Goal: Check status: Check status

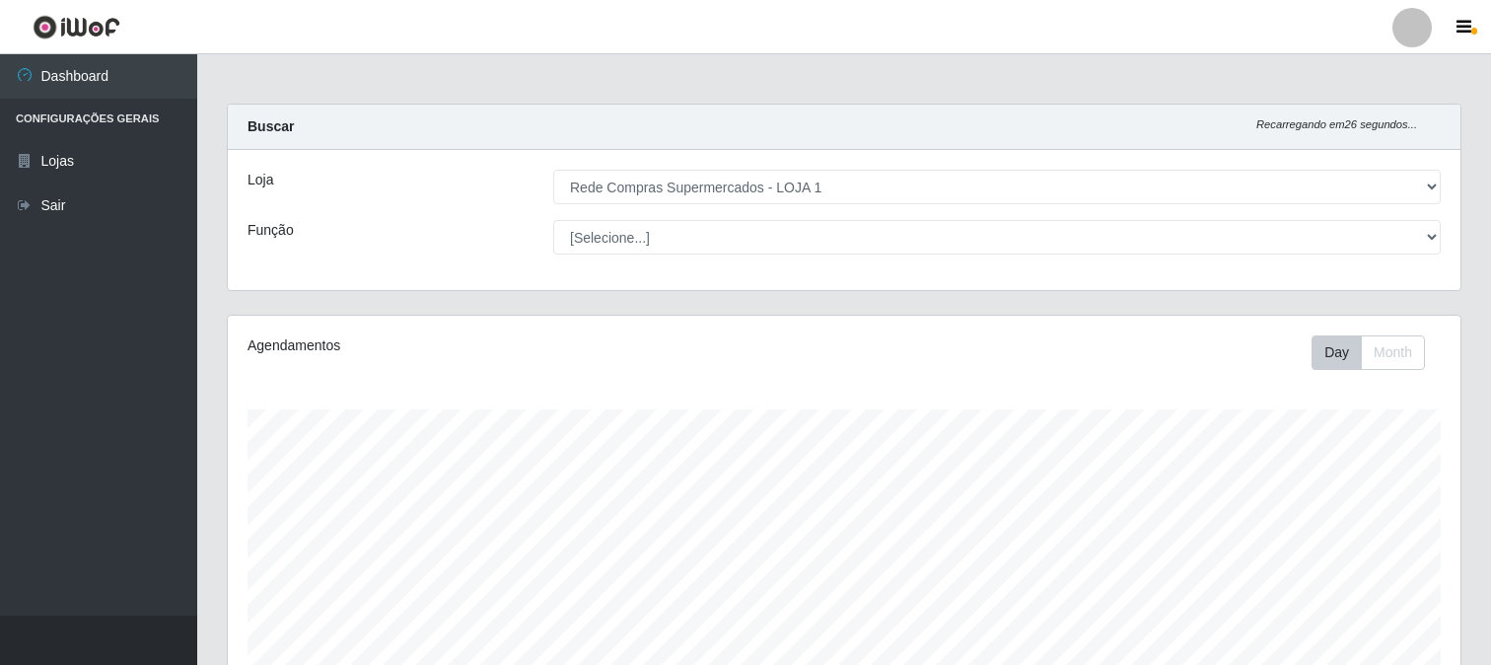
select select "158"
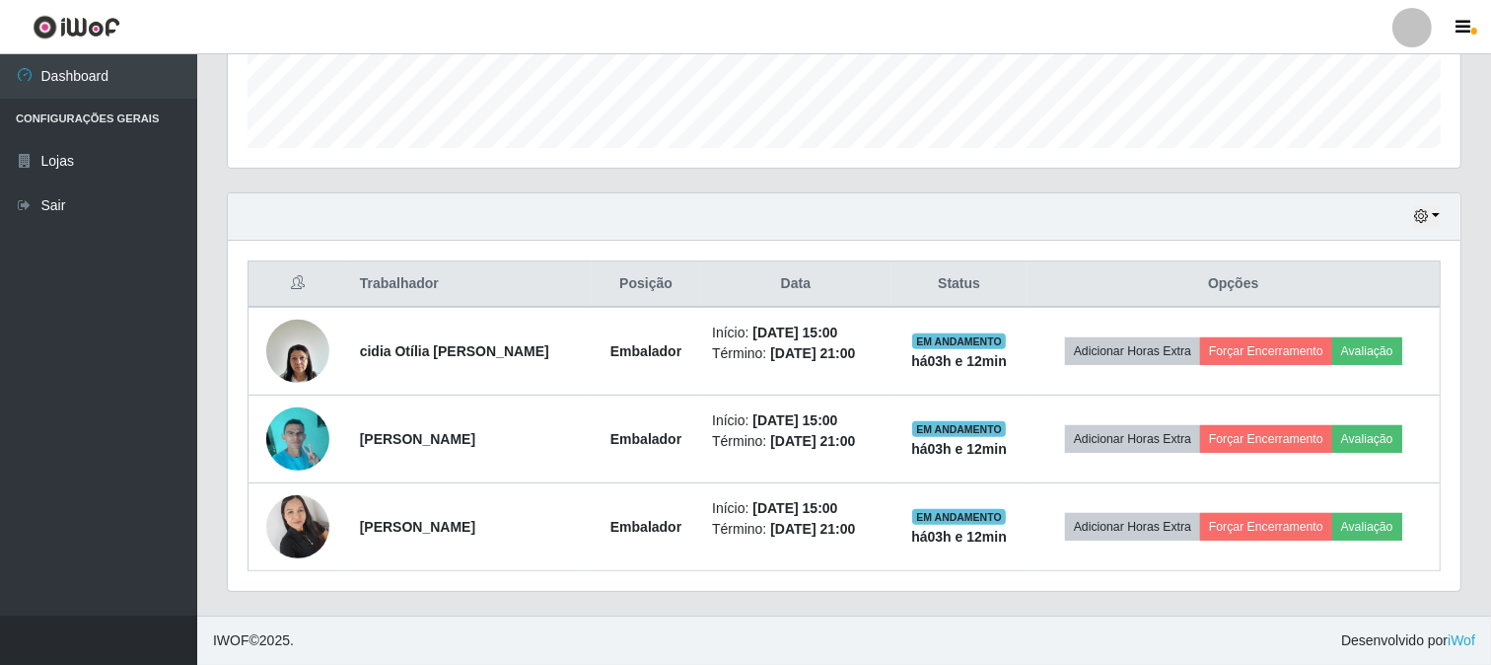
scroll to position [408, 1233]
click at [1432, 211] on button "button" at bounding box center [1427, 216] width 28 height 23
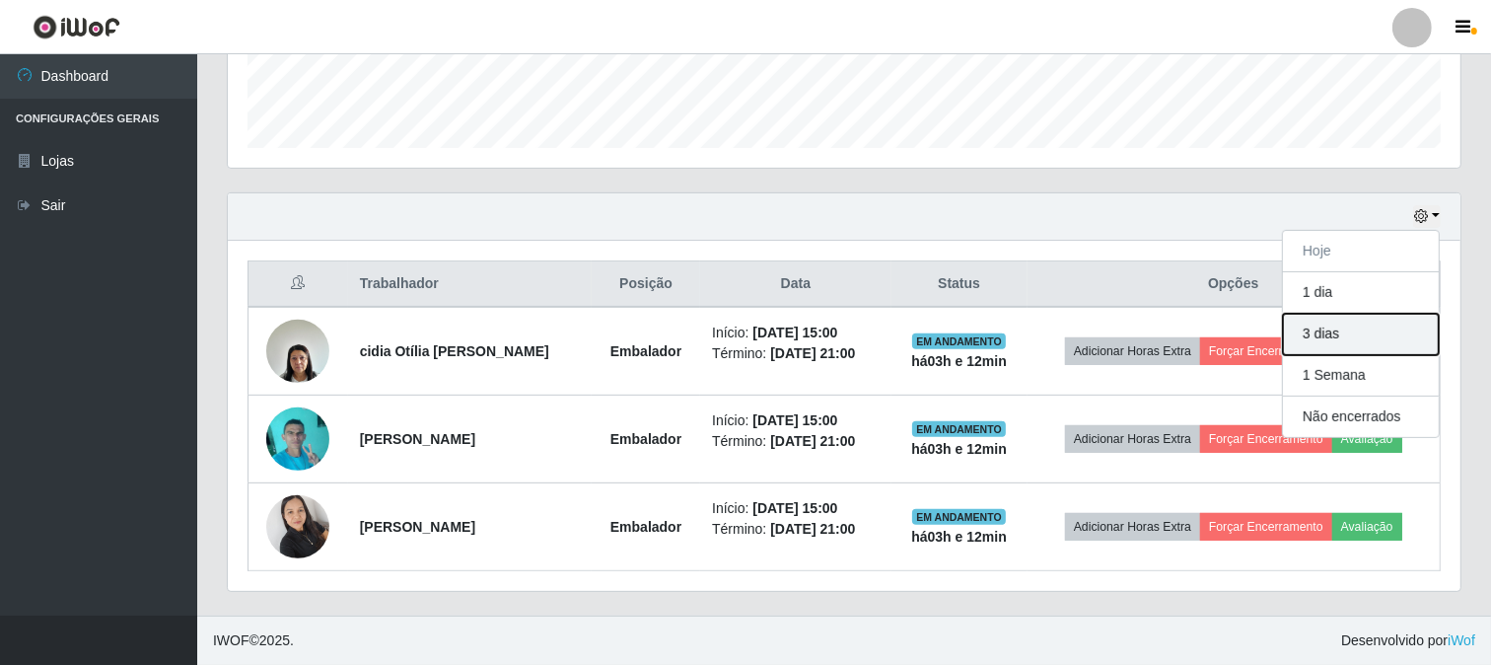
click at [1374, 314] on button "3 dias" at bounding box center [1361, 334] width 156 height 41
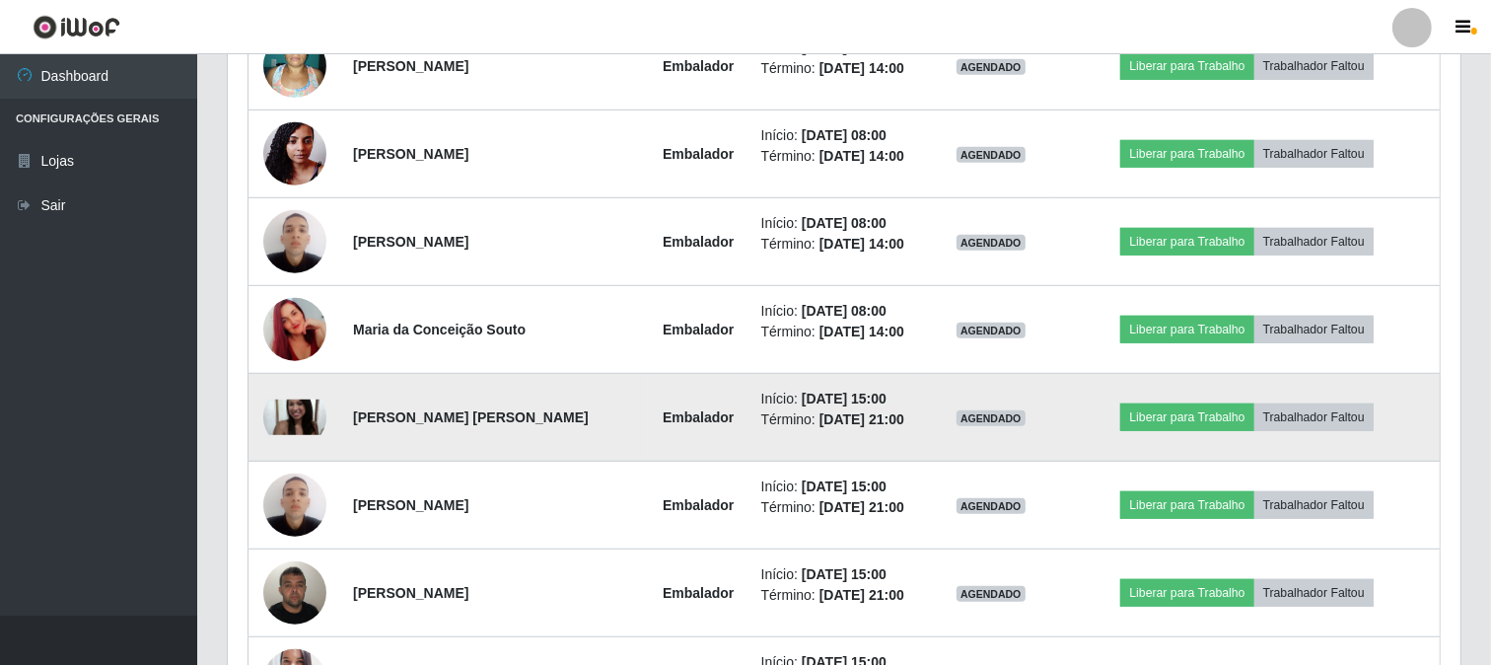
scroll to position [886, 0]
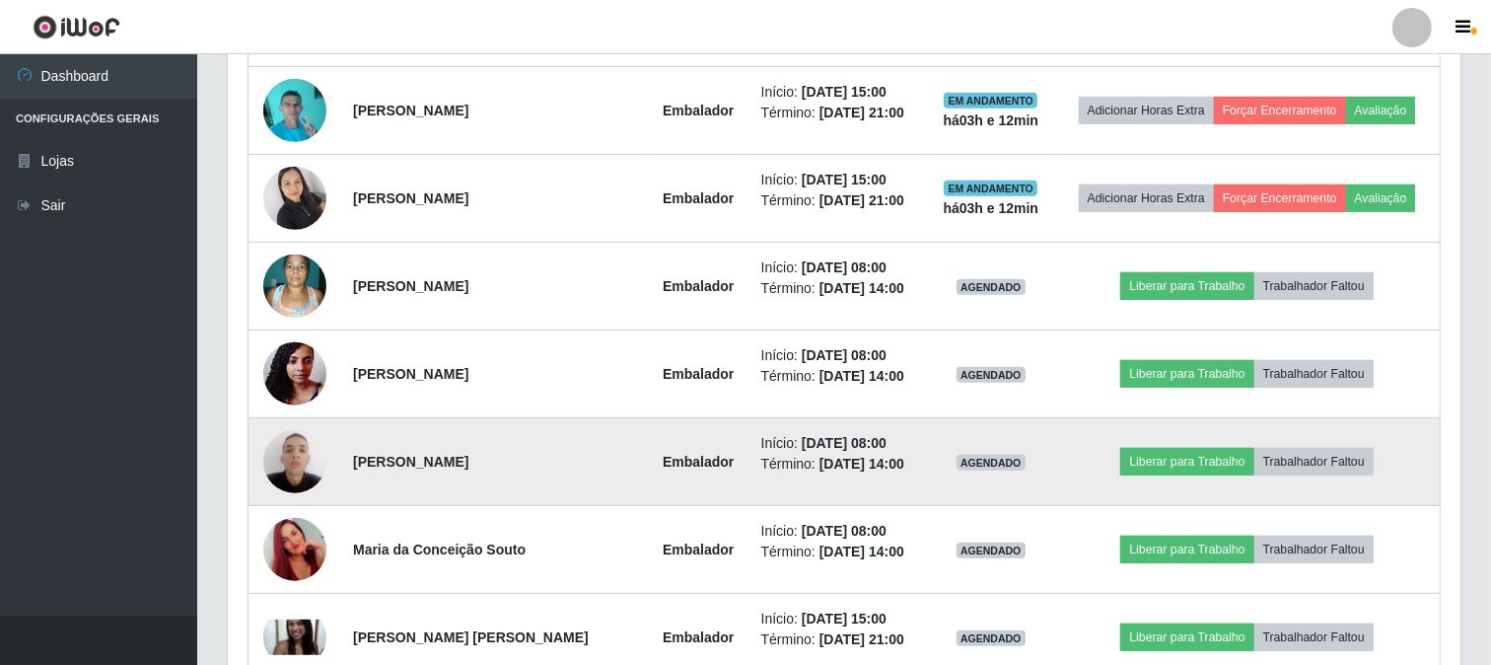
click at [280, 470] on img at bounding box center [294, 461] width 63 height 84
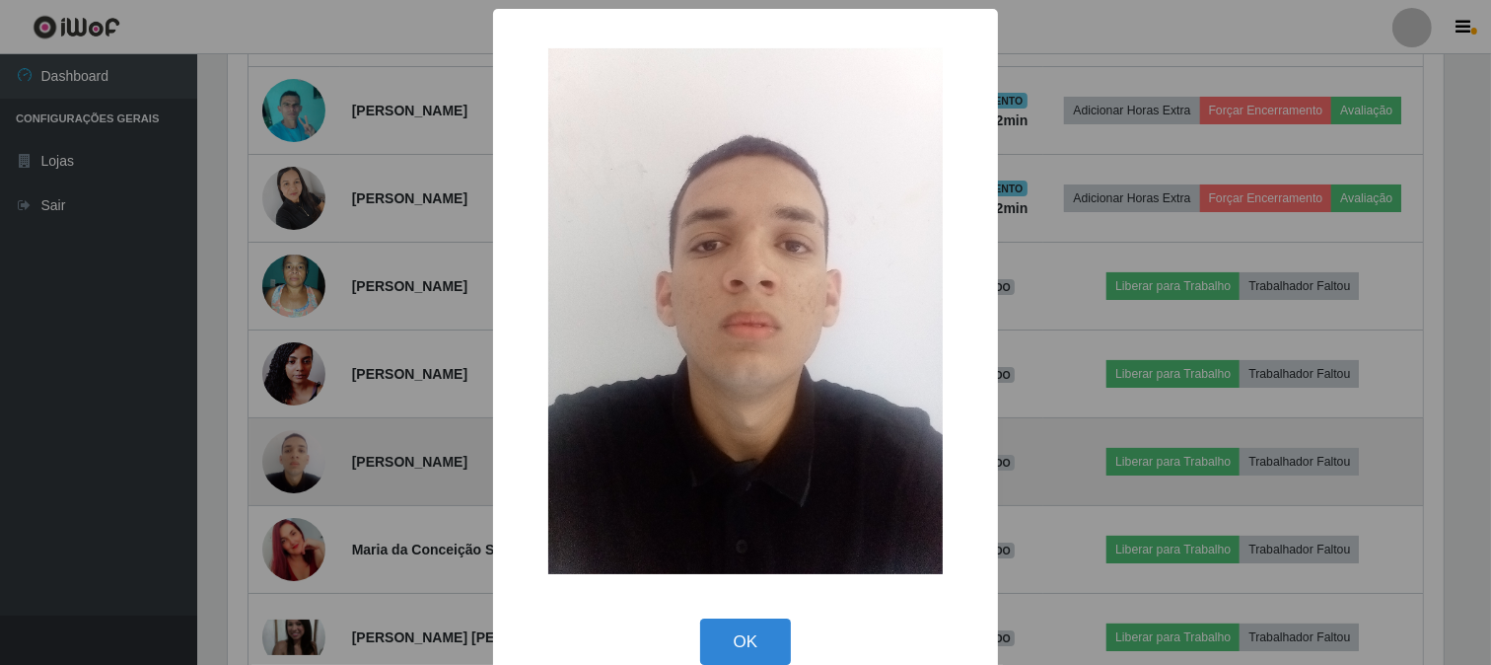
scroll to position [408, 1220]
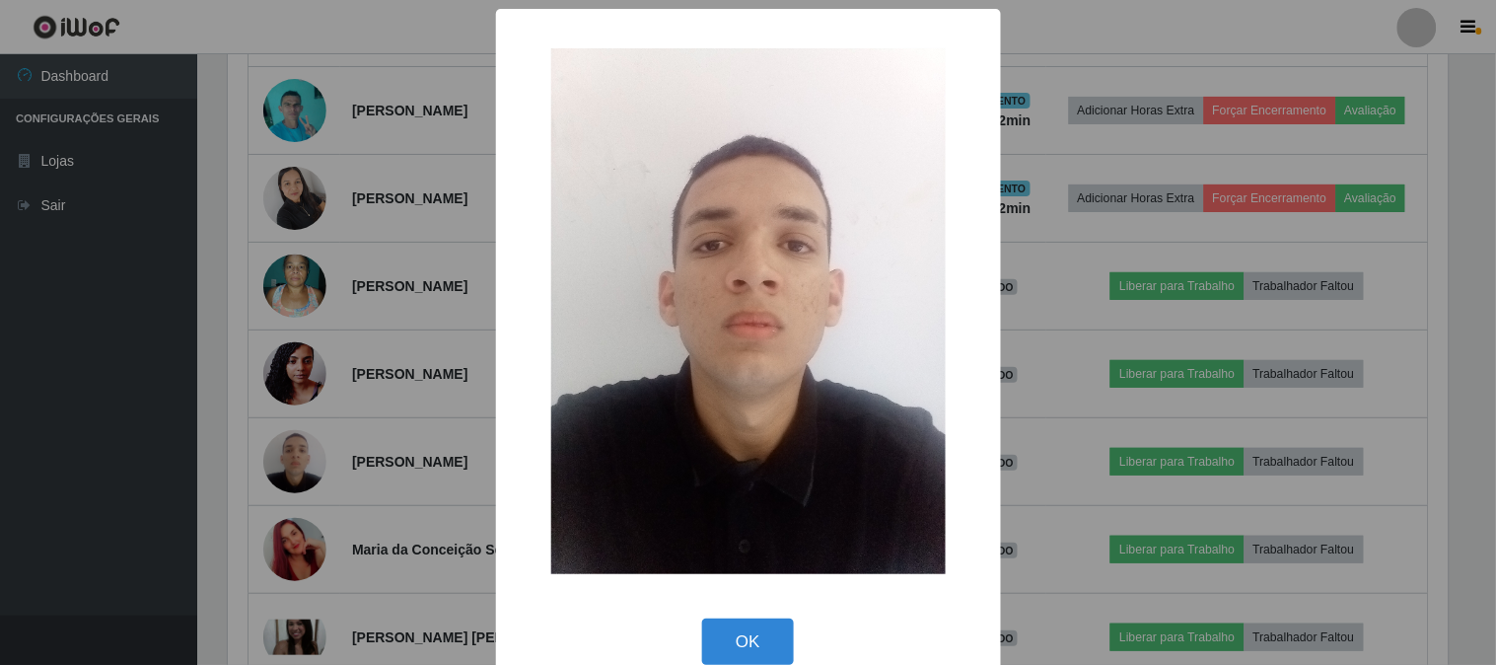
click at [764, 633] on button "OK" at bounding box center [748, 641] width 92 height 46
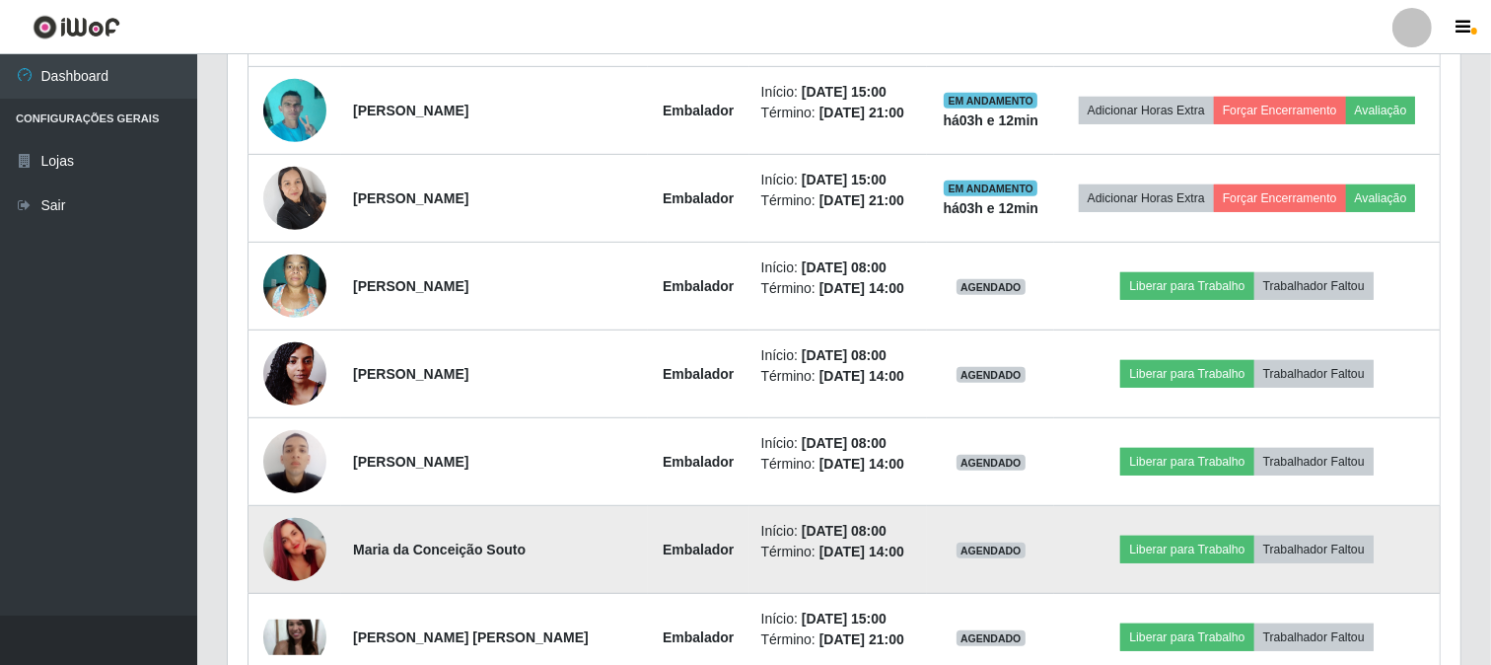
scroll to position [996, 0]
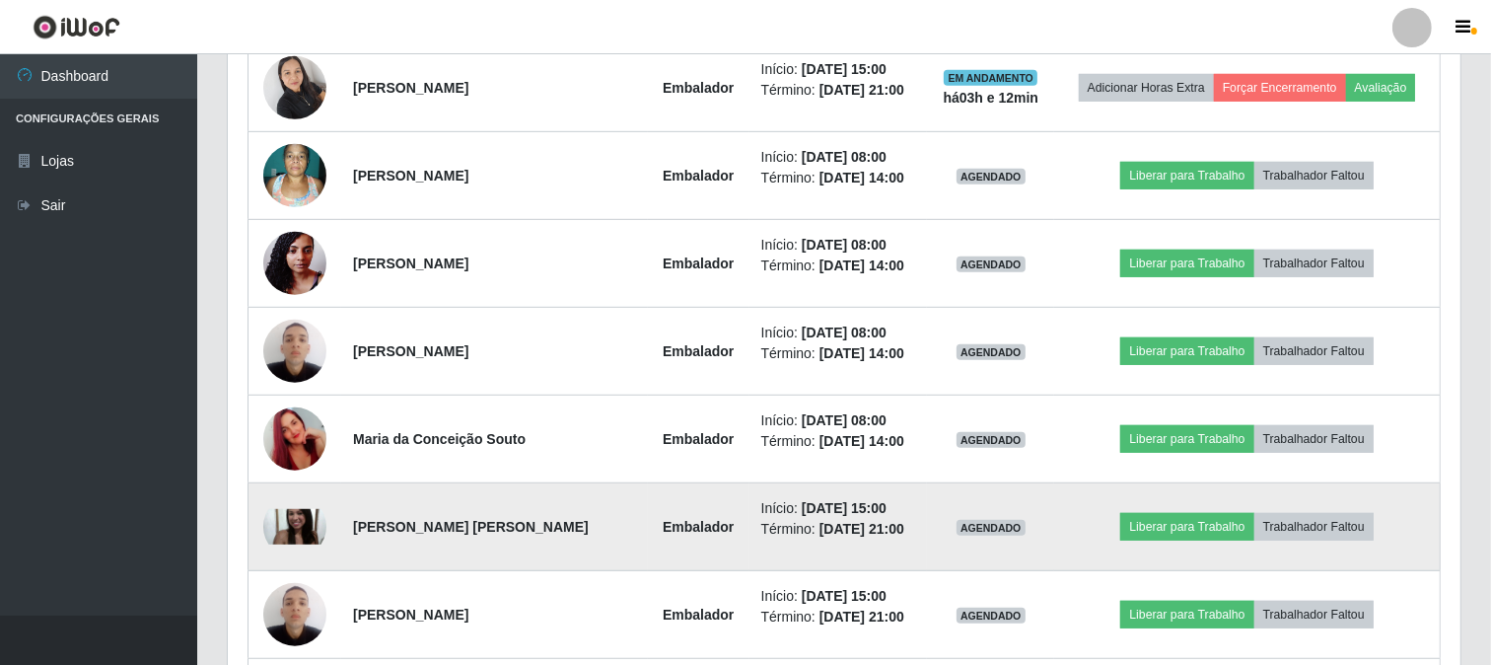
click at [312, 527] on img at bounding box center [294, 527] width 63 height 36
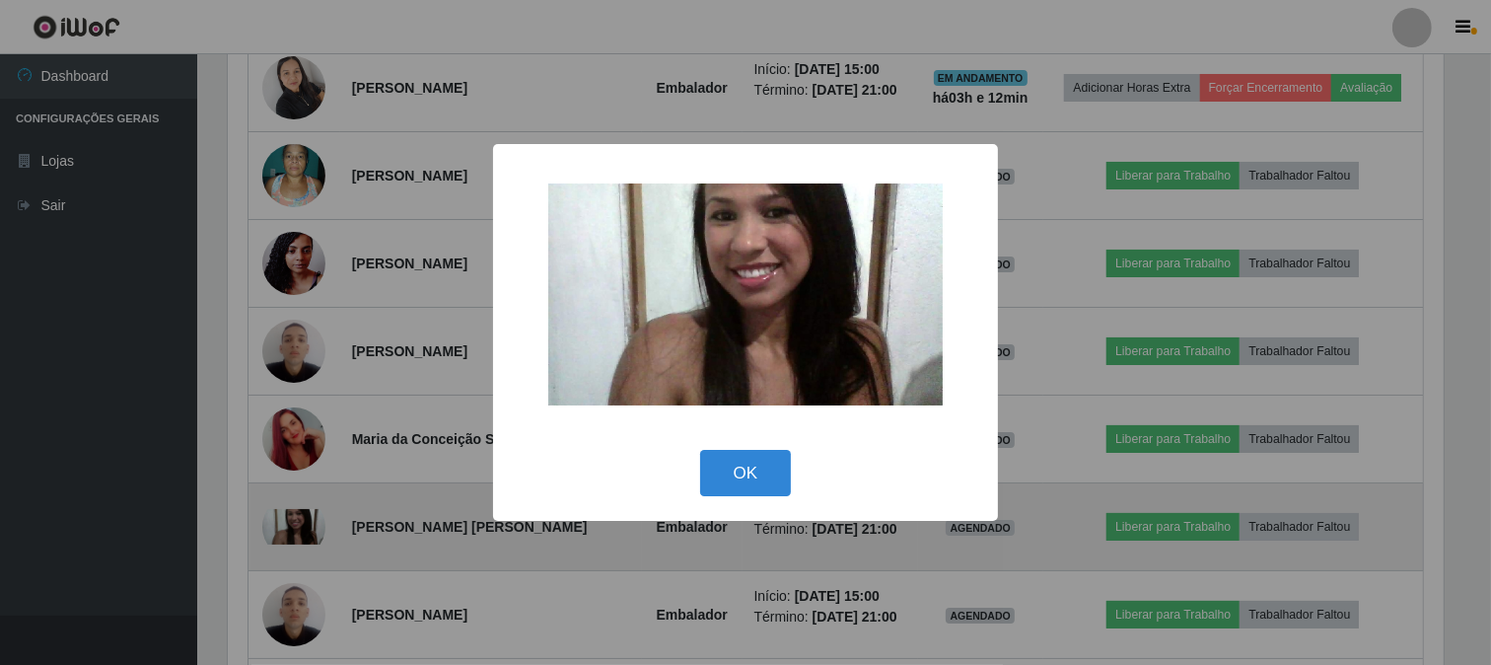
scroll to position [408, 1220]
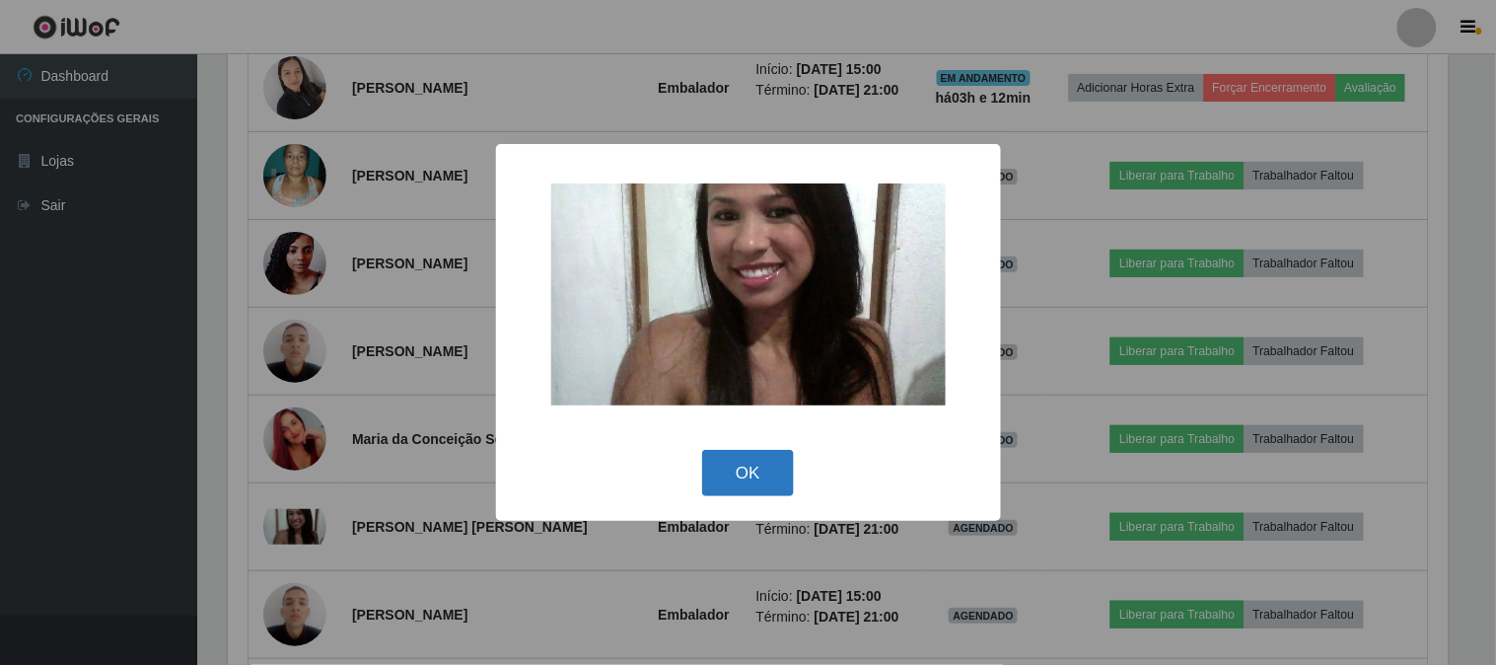
click at [766, 470] on button "OK" at bounding box center [748, 473] width 92 height 46
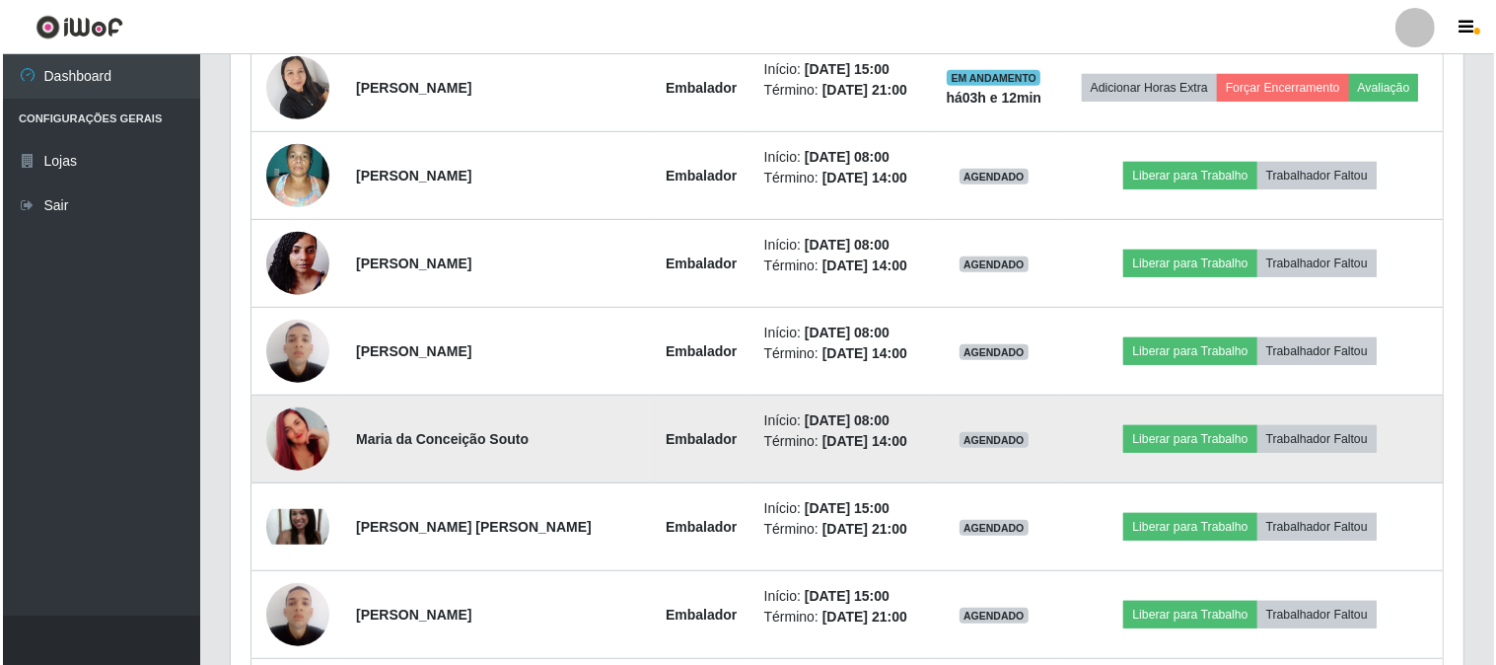
scroll to position [1215, 0]
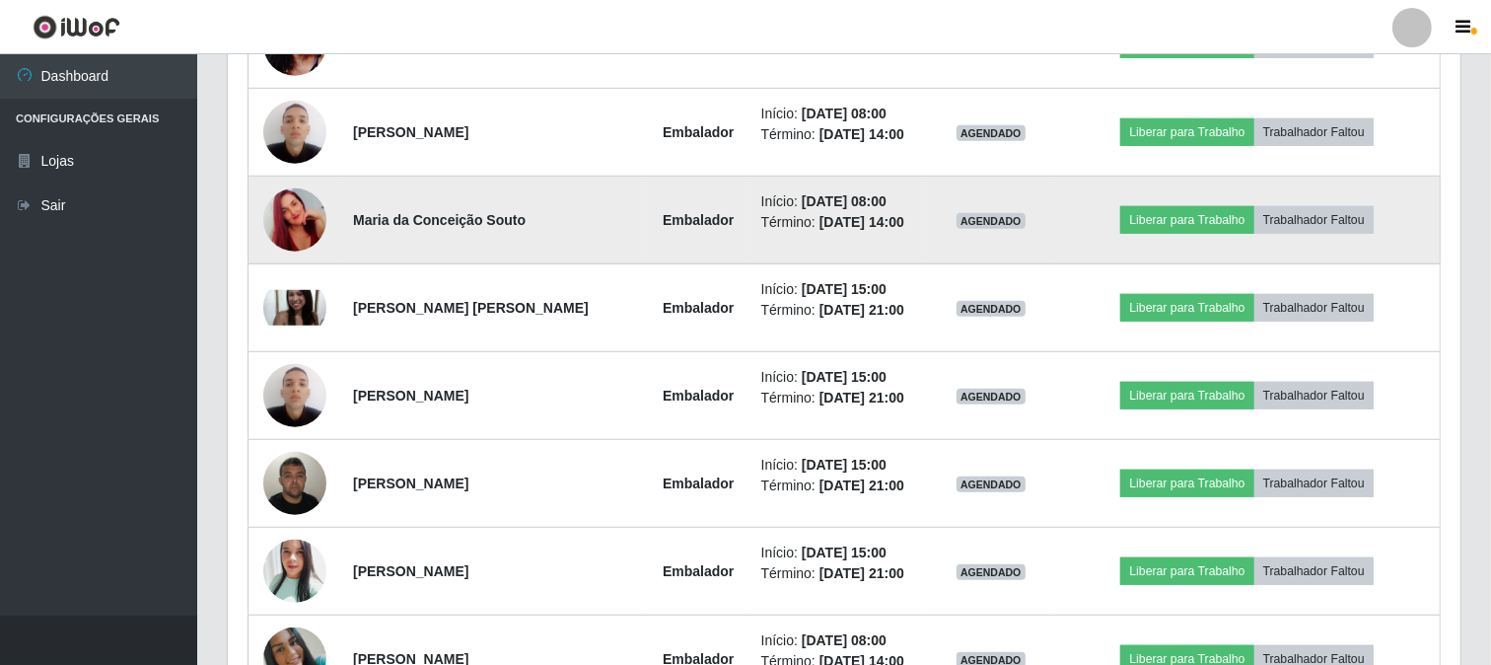
click at [302, 233] on img at bounding box center [294, 220] width 63 height 112
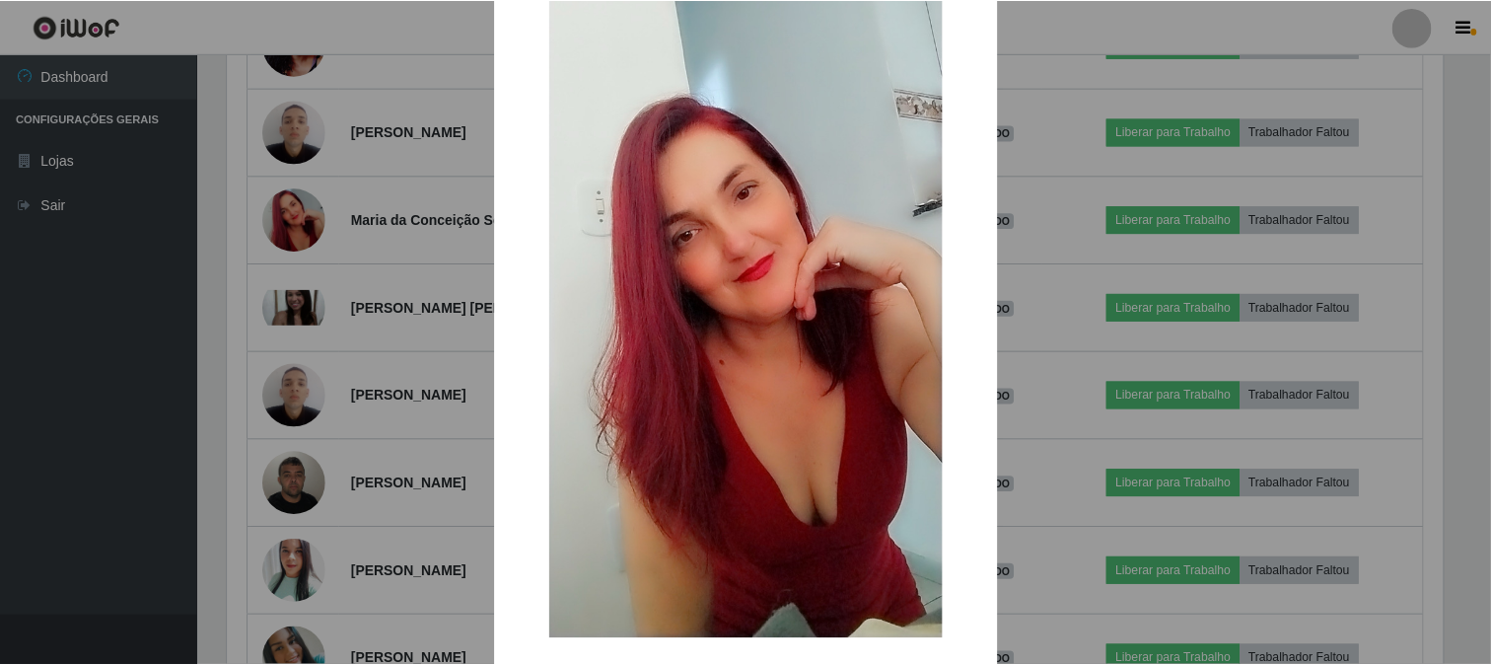
scroll to position [208, 0]
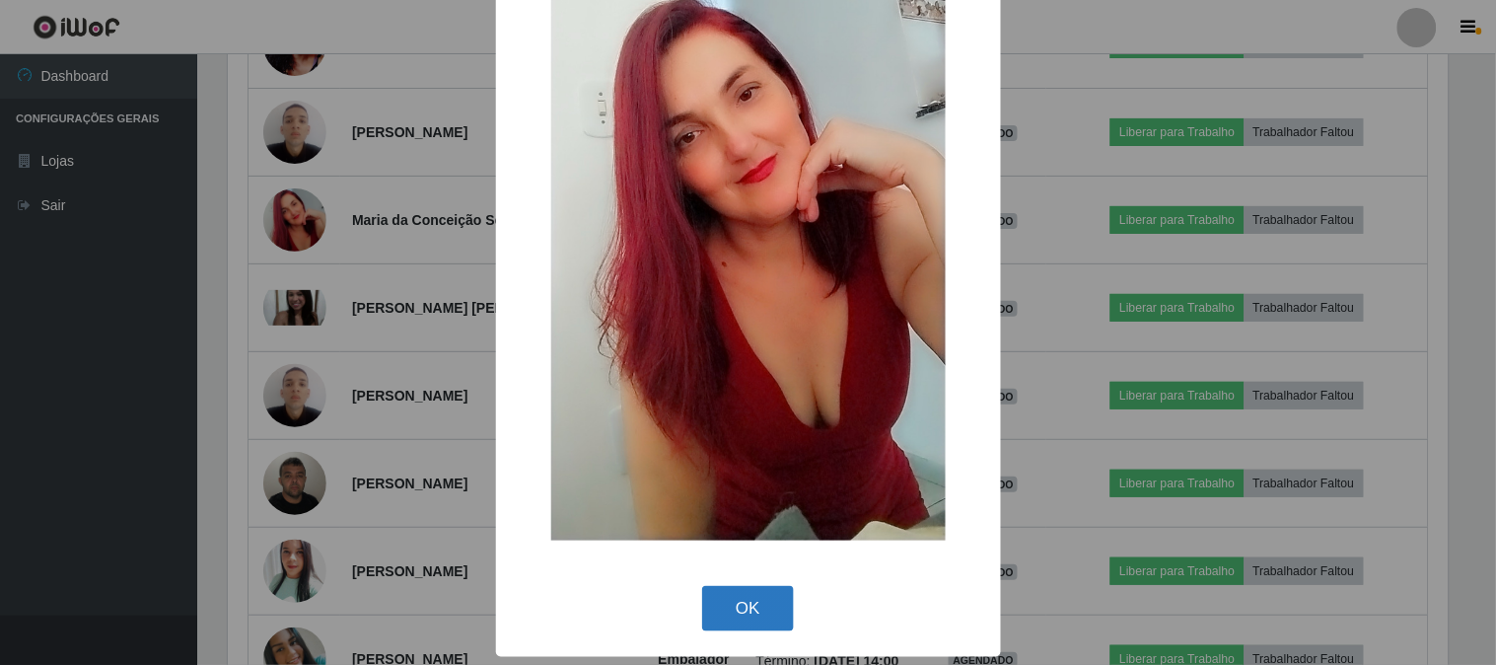
click at [742, 608] on button "OK" at bounding box center [748, 609] width 92 height 46
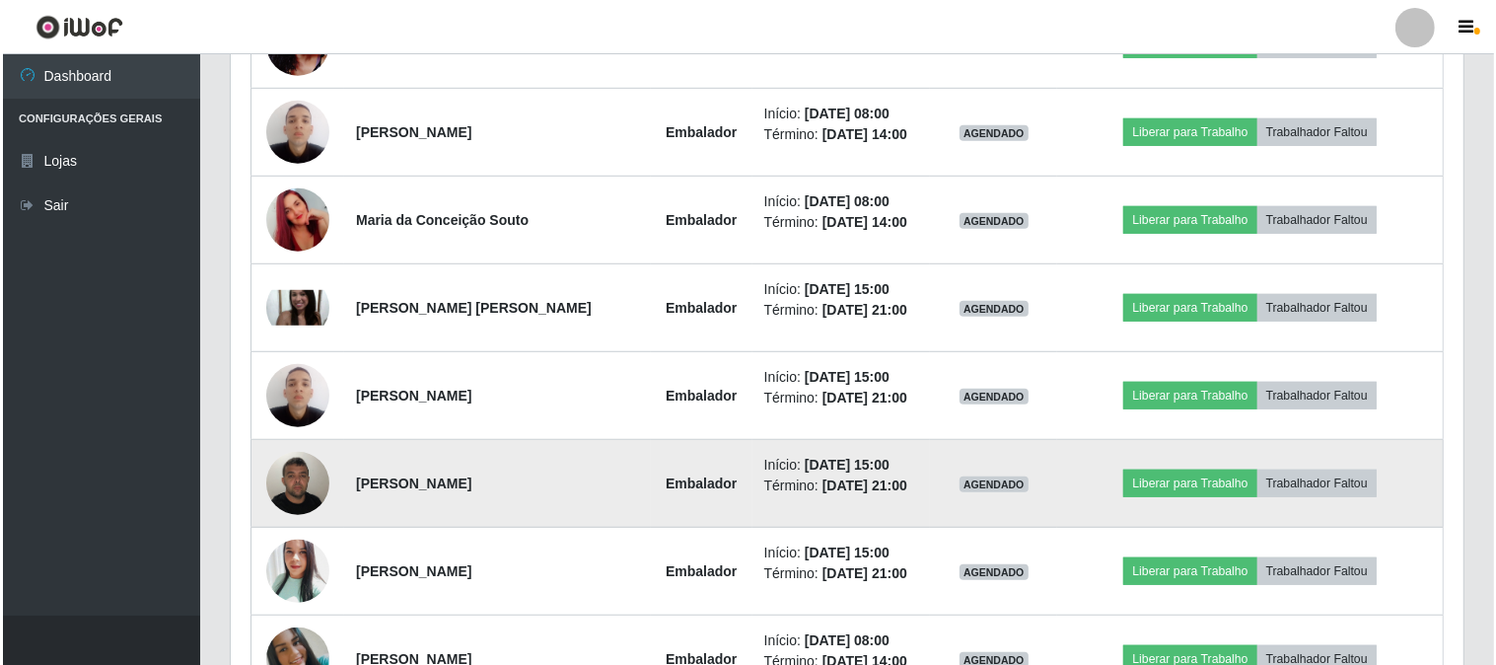
scroll to position [1325, 0]
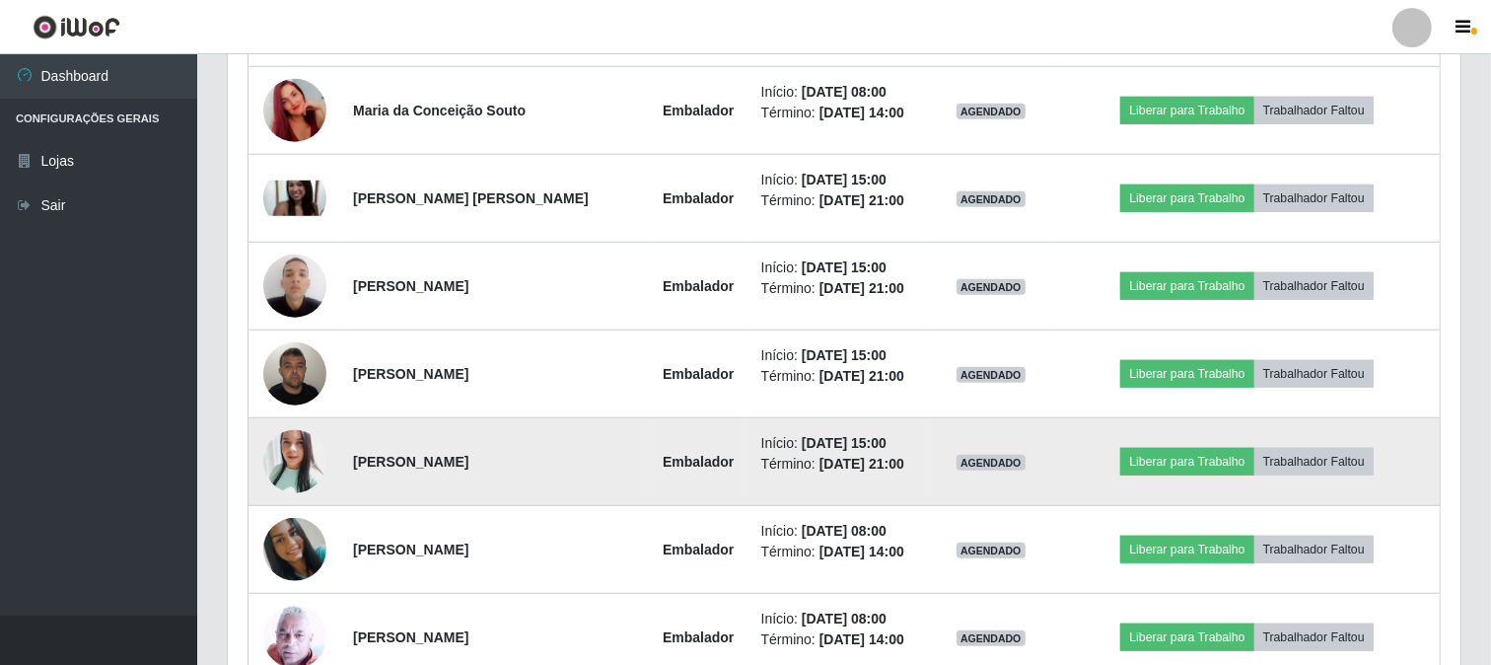
click at [292, 454] on img at bounding box center [294, 461] width 63 height 75
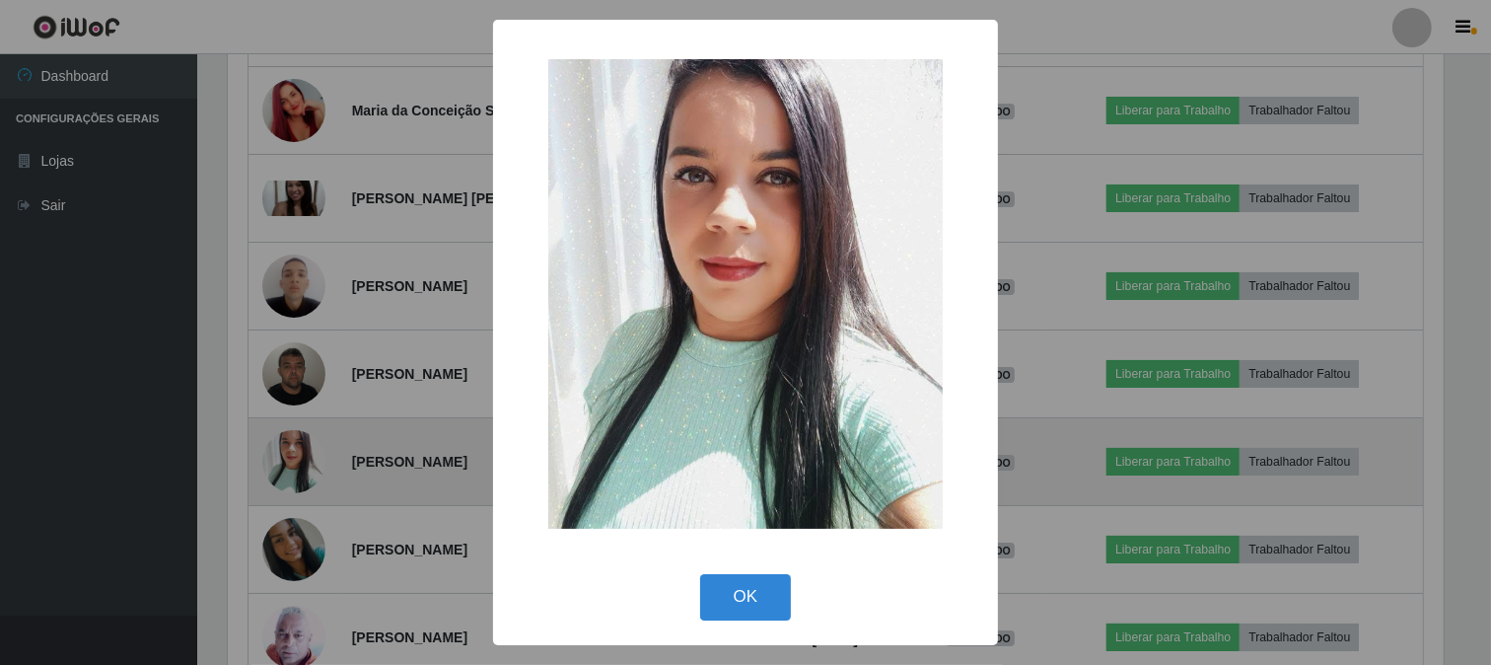
scroll to position [408, 1220]
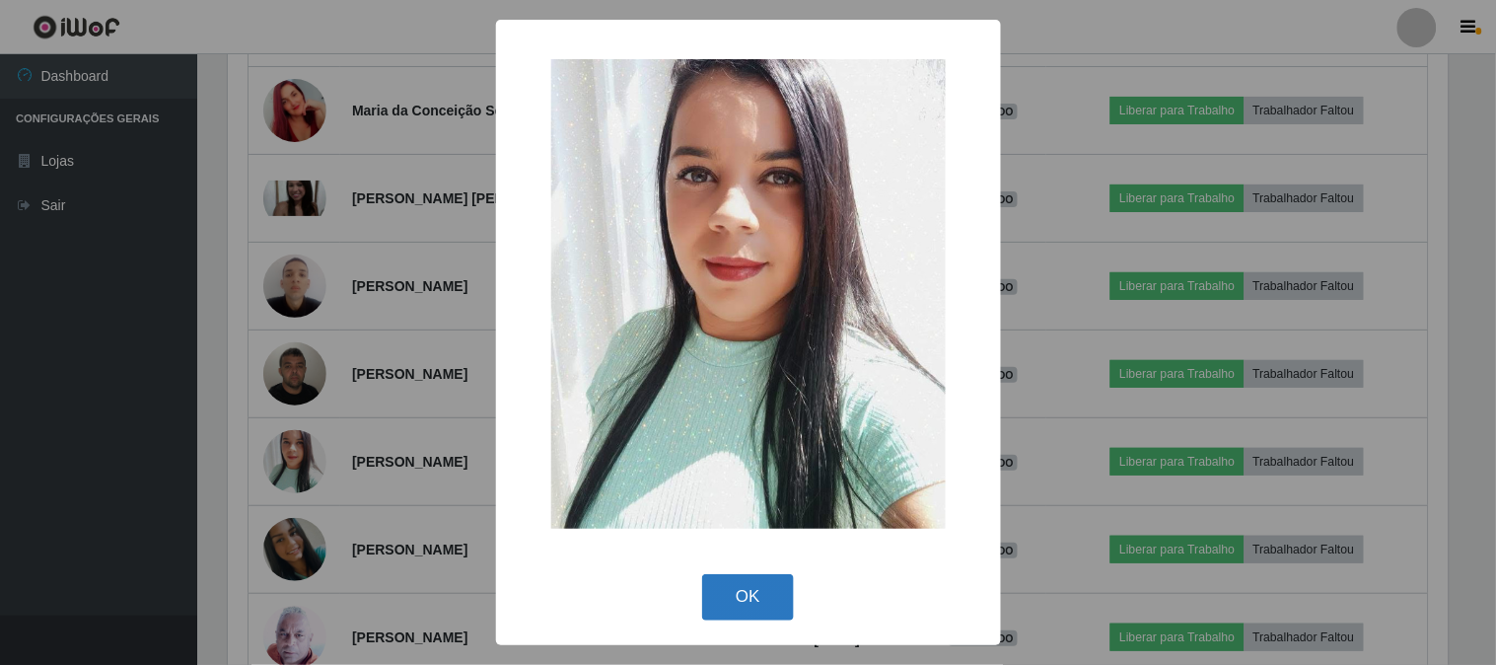
click at [760, 595] on button "OK" at bounding box center [748, 597] width 92 height 46
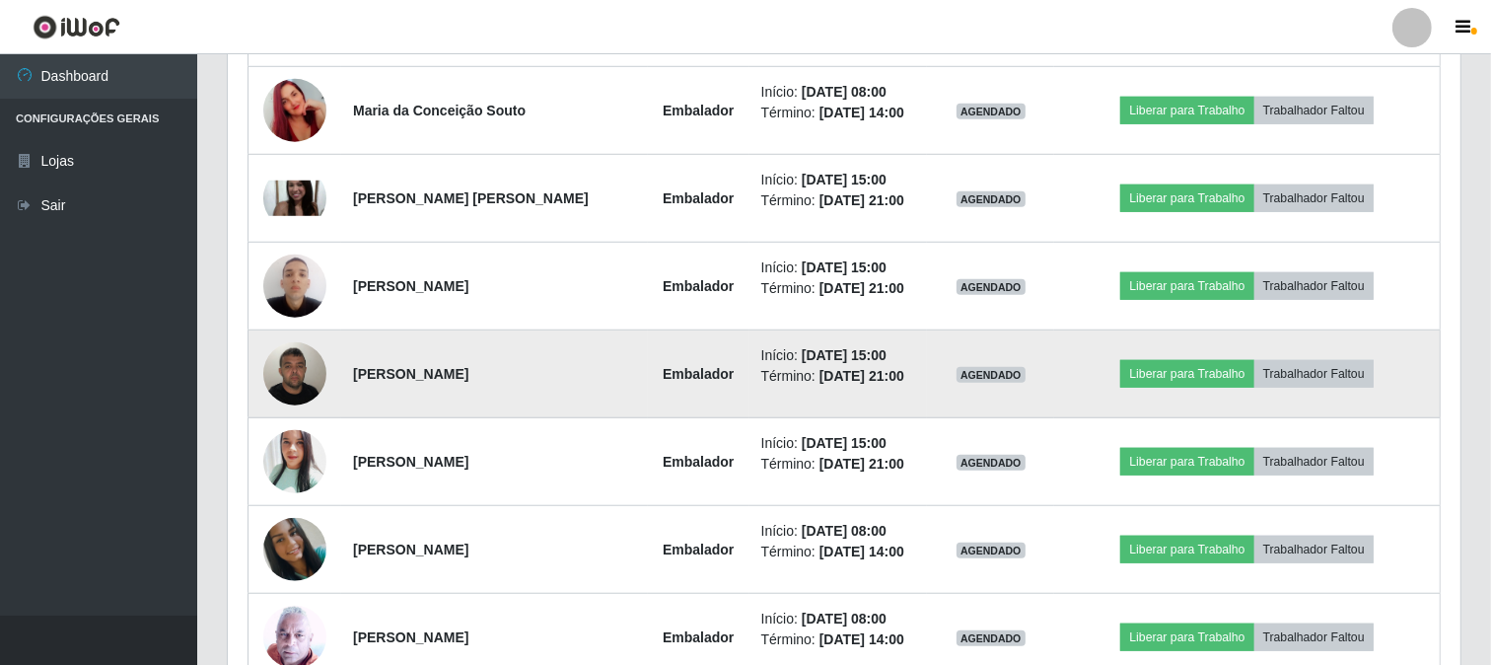
scroll to position [1544, 0]
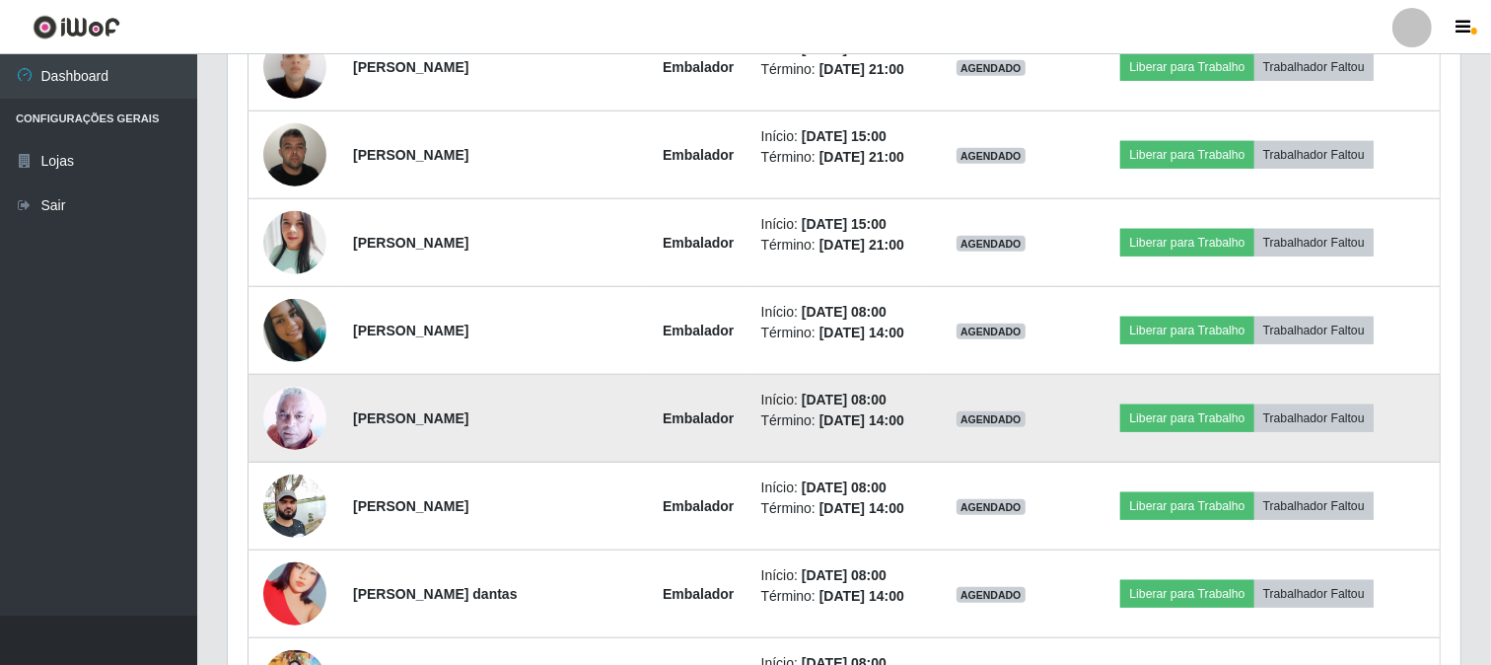
click at [301, 422] on img at bounding box center [294, 418] width 63 height 64
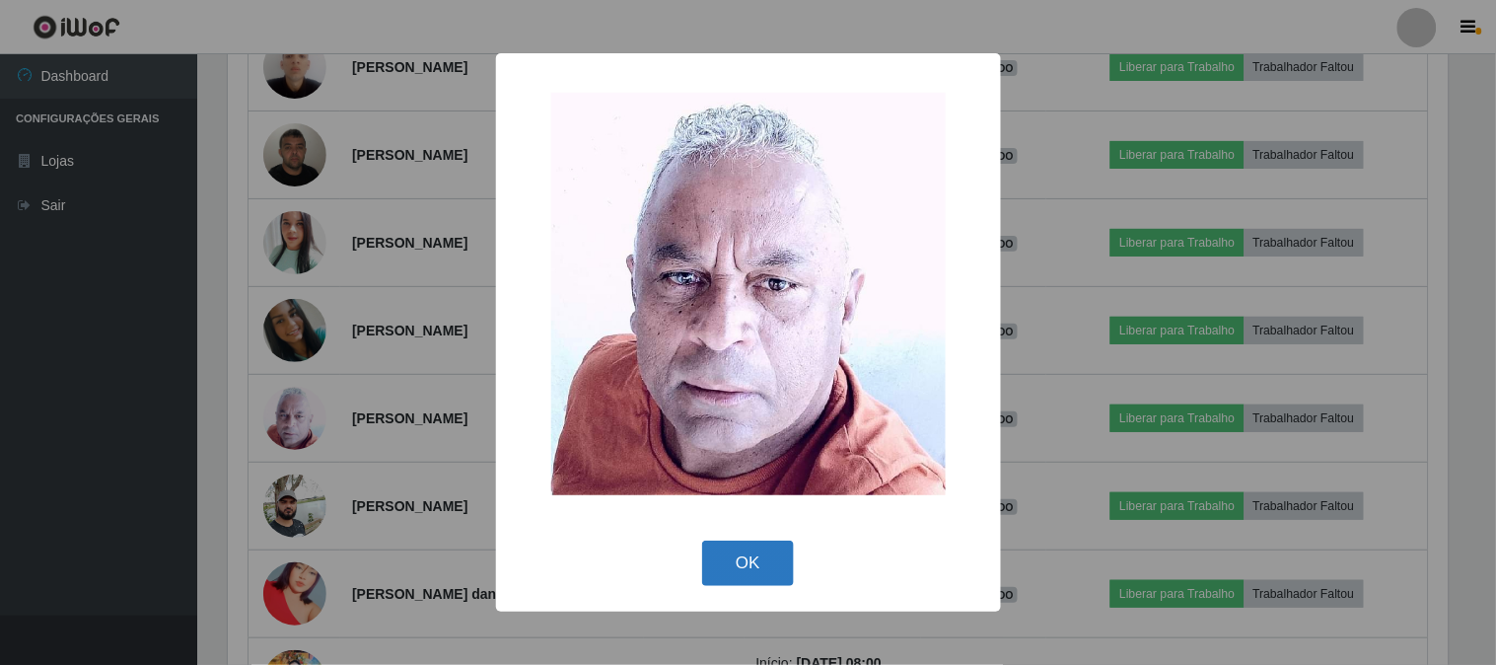
click at [760, 556] on button "OK" at bounding box center [748, 564] width 92 height 46
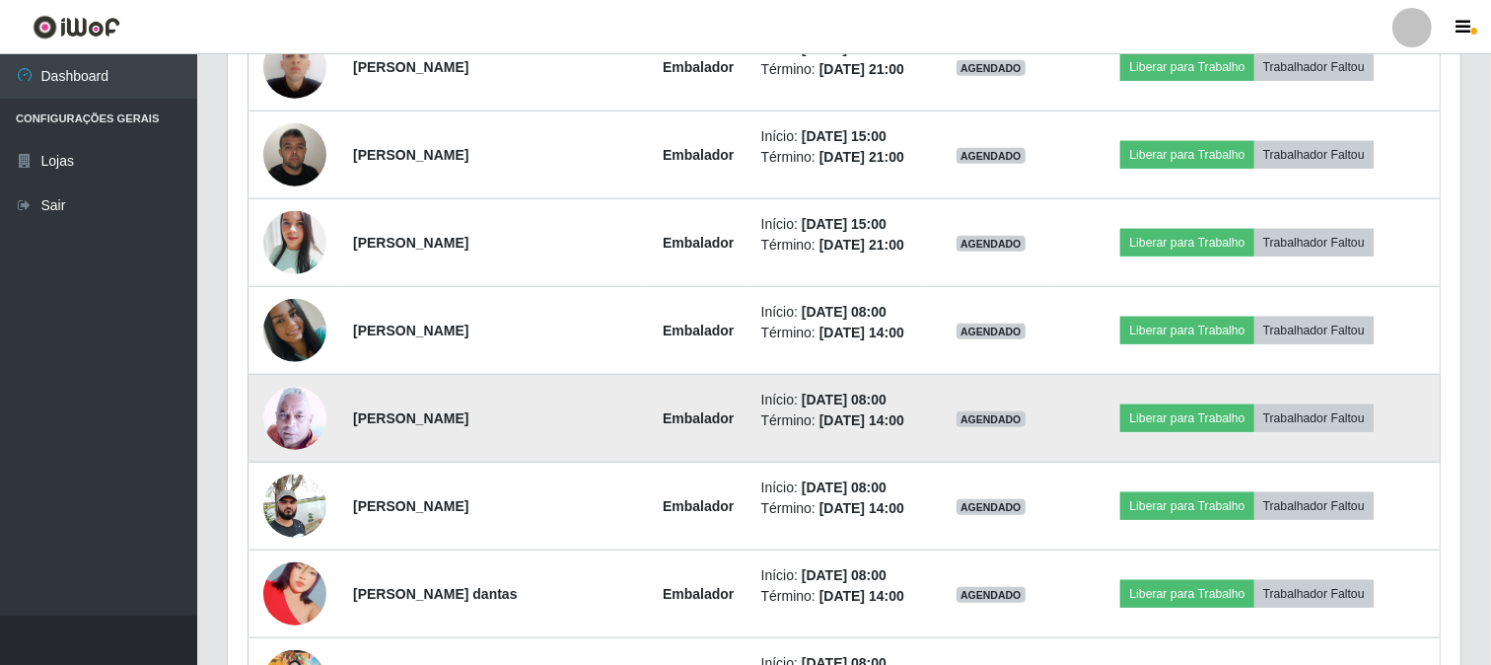
scroll to position [0, 0]
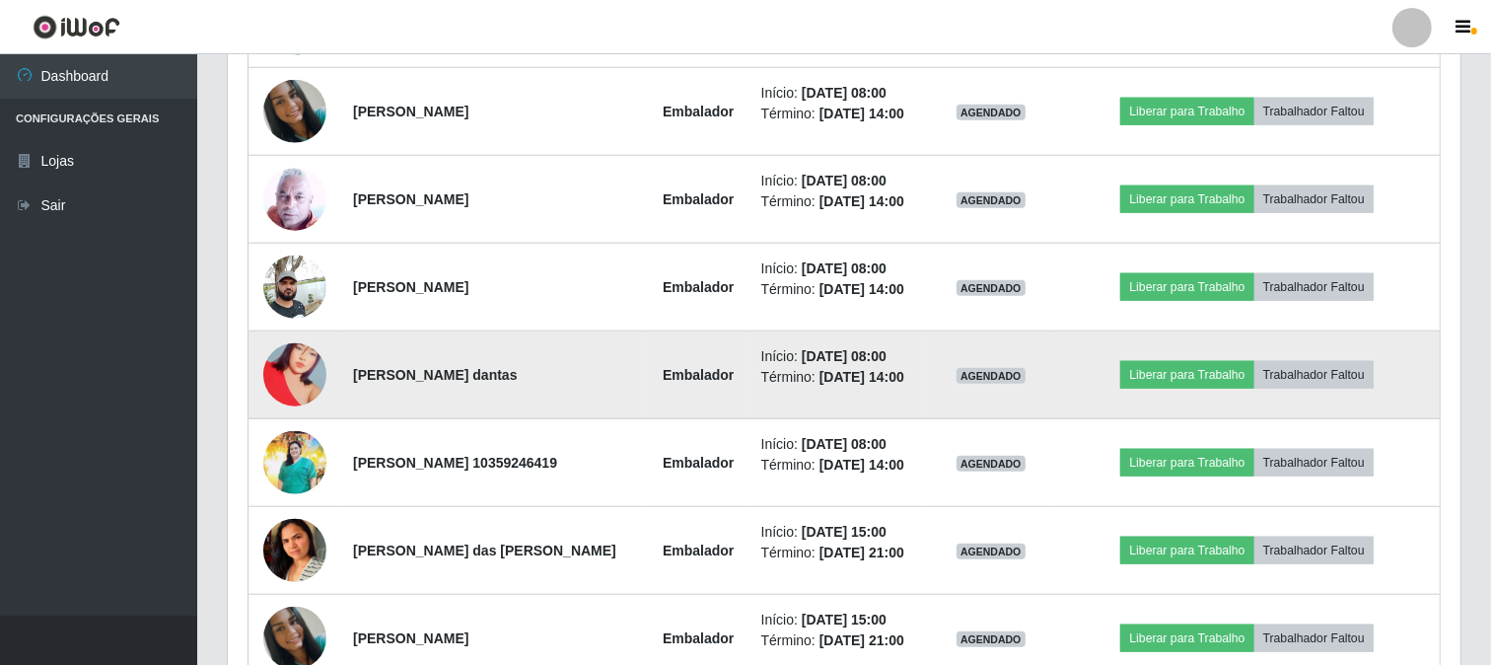
click at [286, 378] on img at bounding box center [294, 375] width 63 height 112
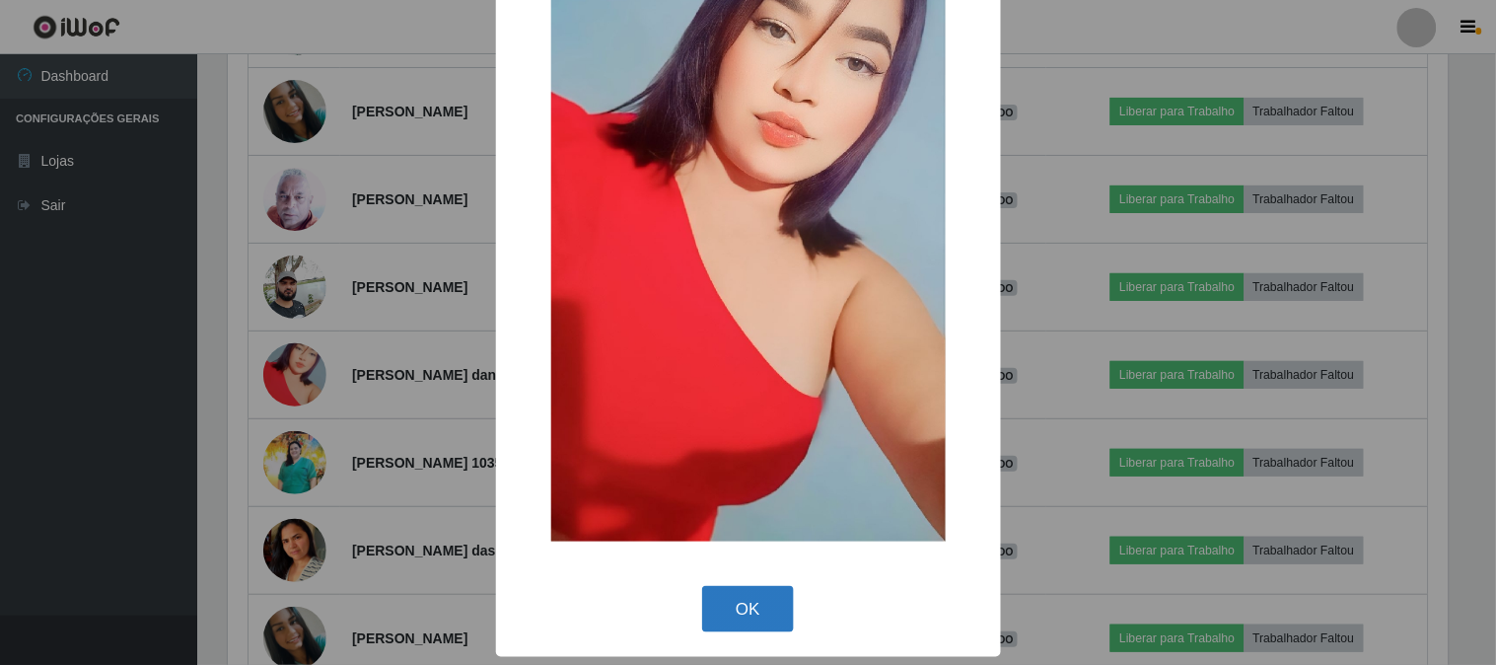
click at [733, 621] on button "OK" at bounding box center [748, 609] width 92 height 46
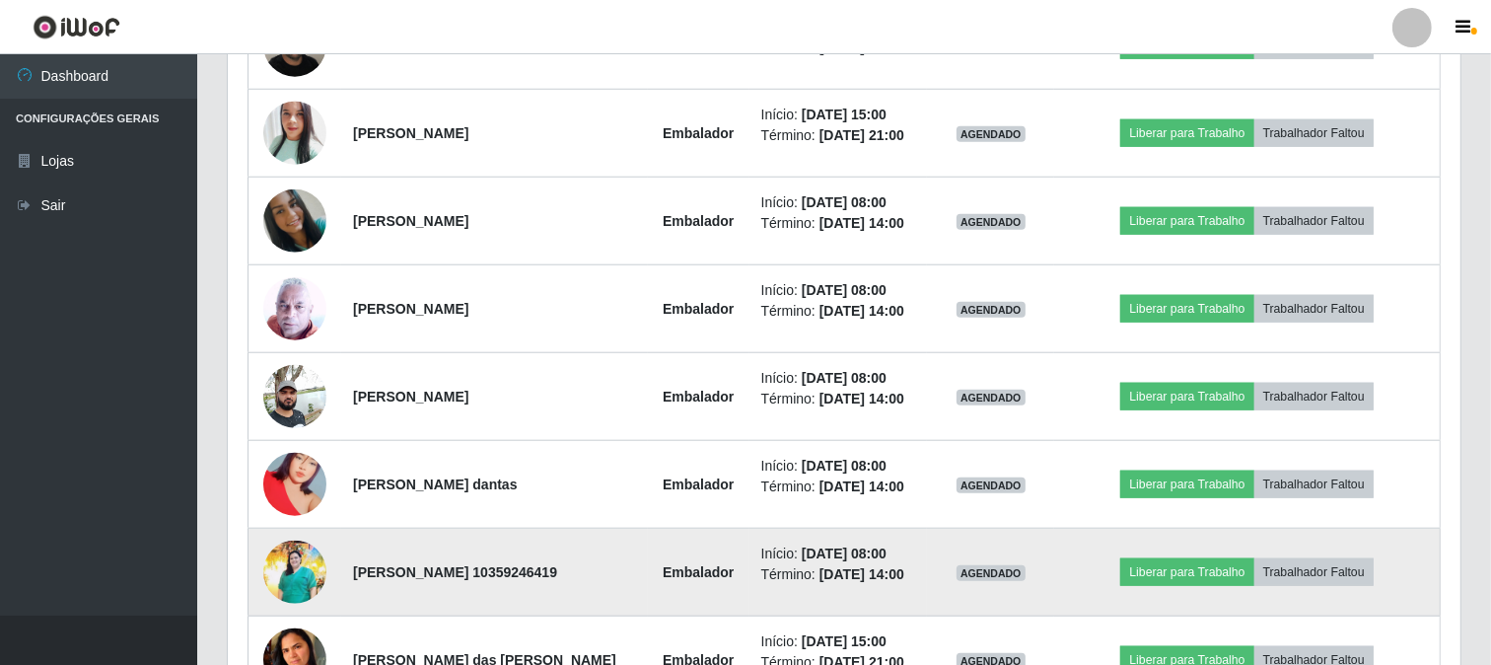
click at [283, 570] on img at bounding box center [294, 573] width 63 height 64
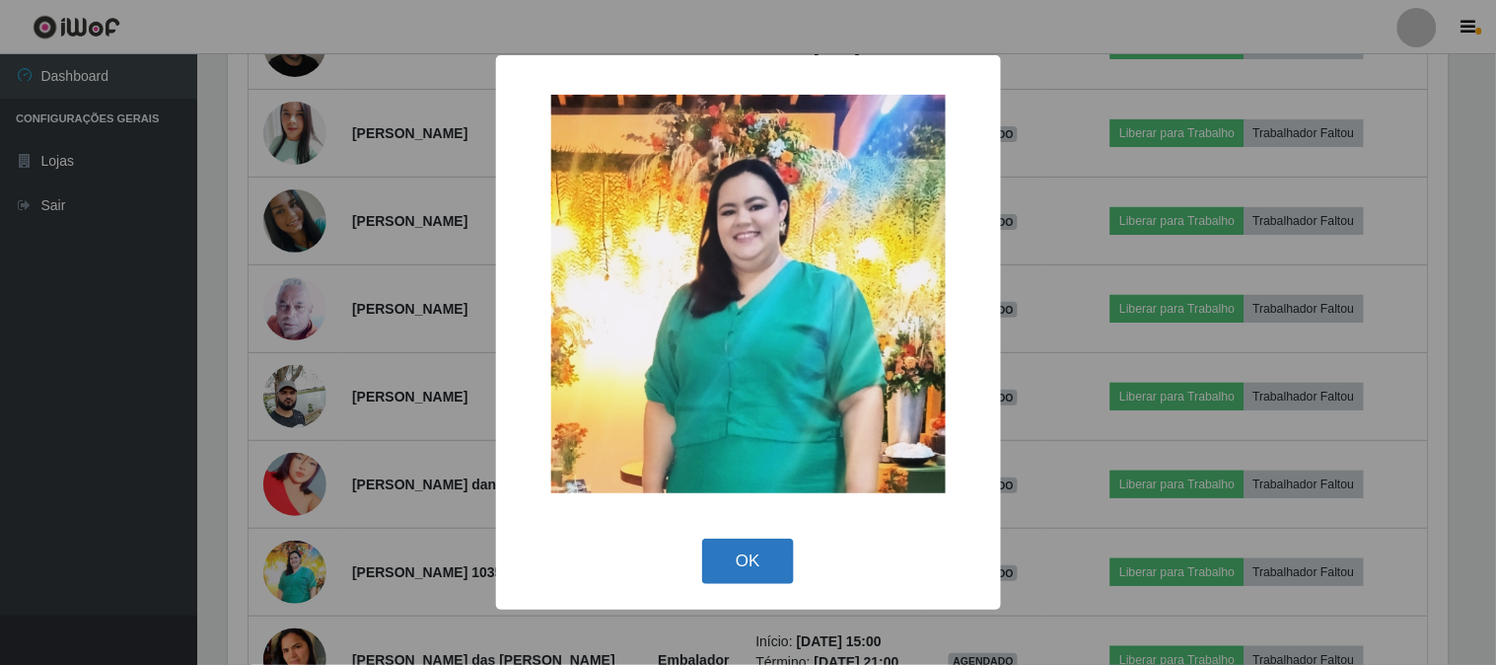
click at [752, 568] on button "OK" at bounding box center [748, 562] width 92 height 46
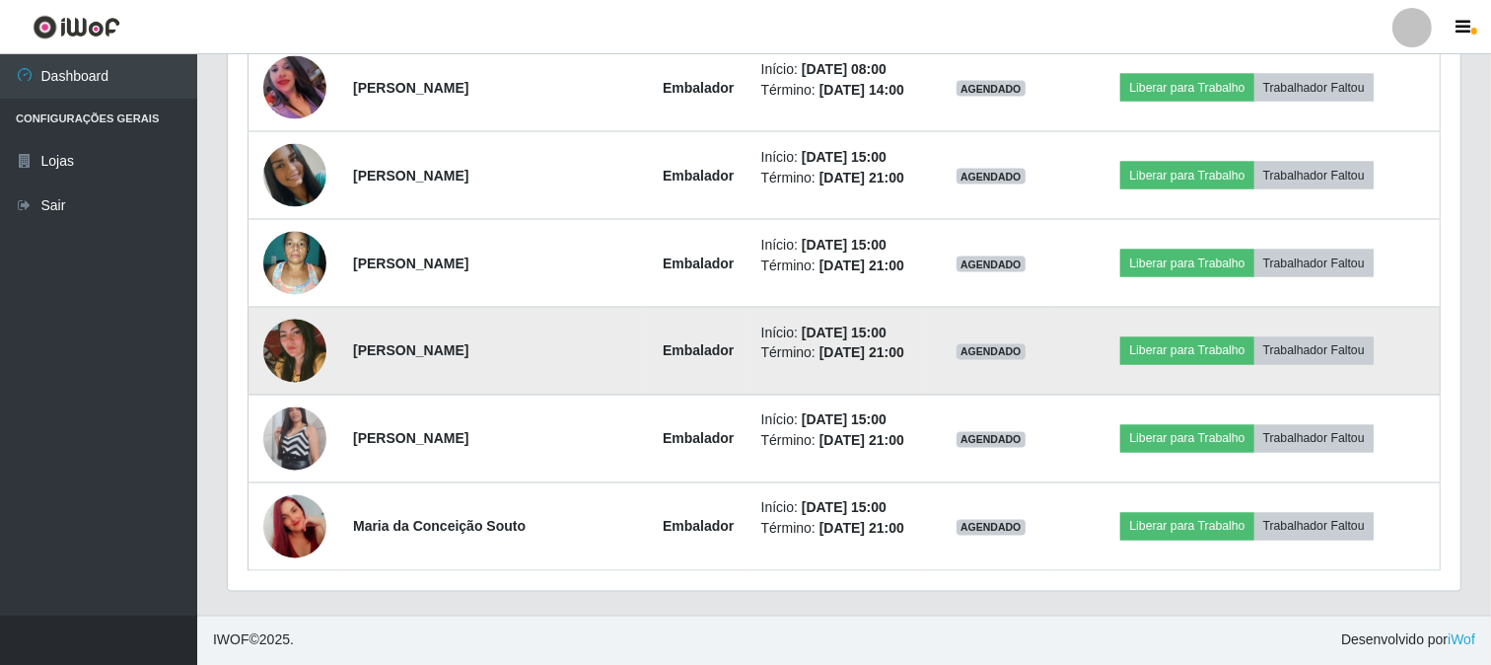
click at [273, 342] on img at bounding box center [294, 351] width 63 height 94
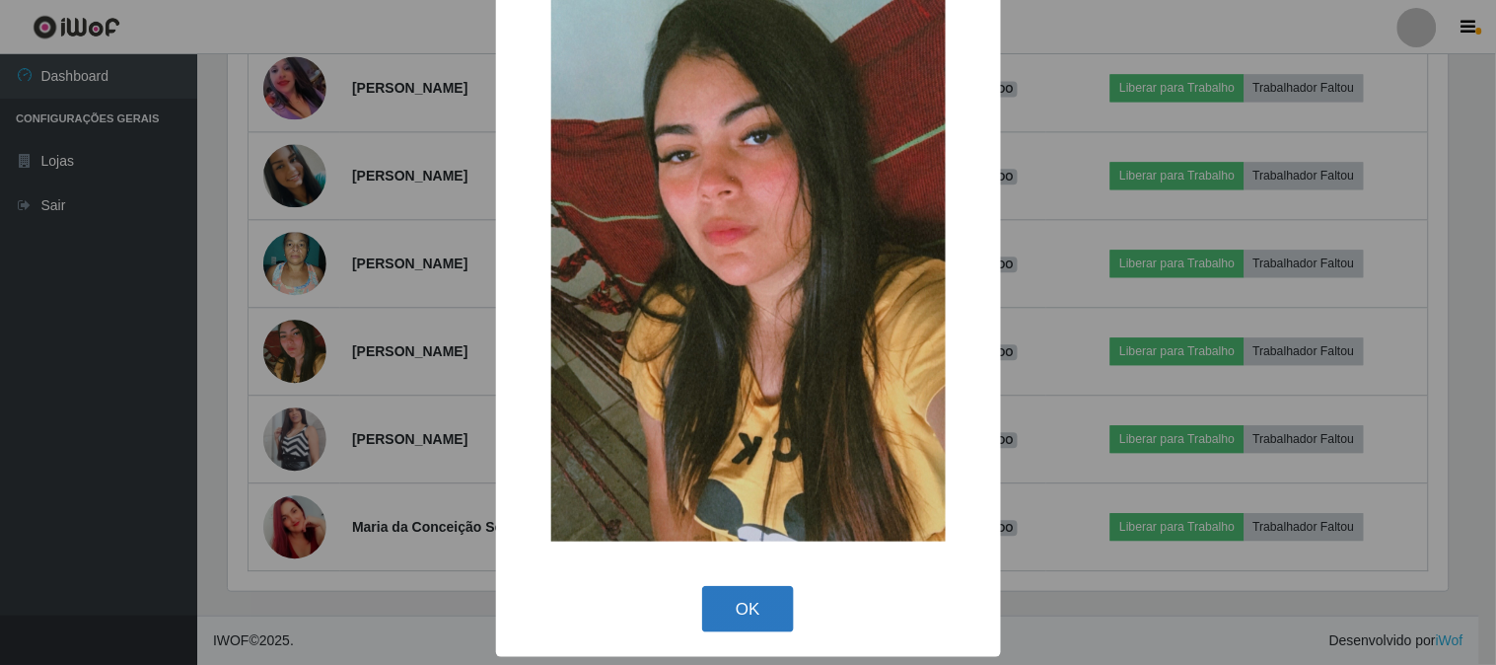
click at [759, 597] on button "OK" at bounding box center [748, 609] width 92 height 46
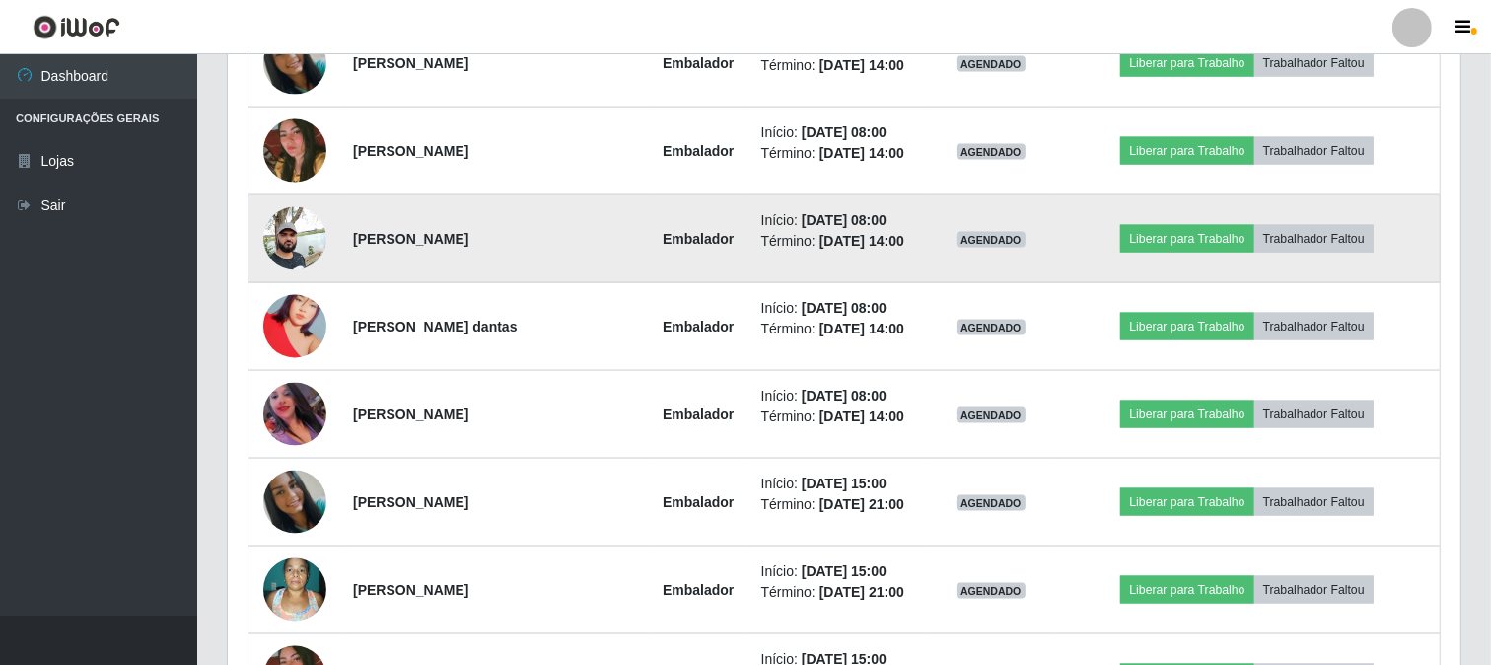
scroll to position [2579, 0]
